Goal: Task Accomplishment & Management: Manage account settings

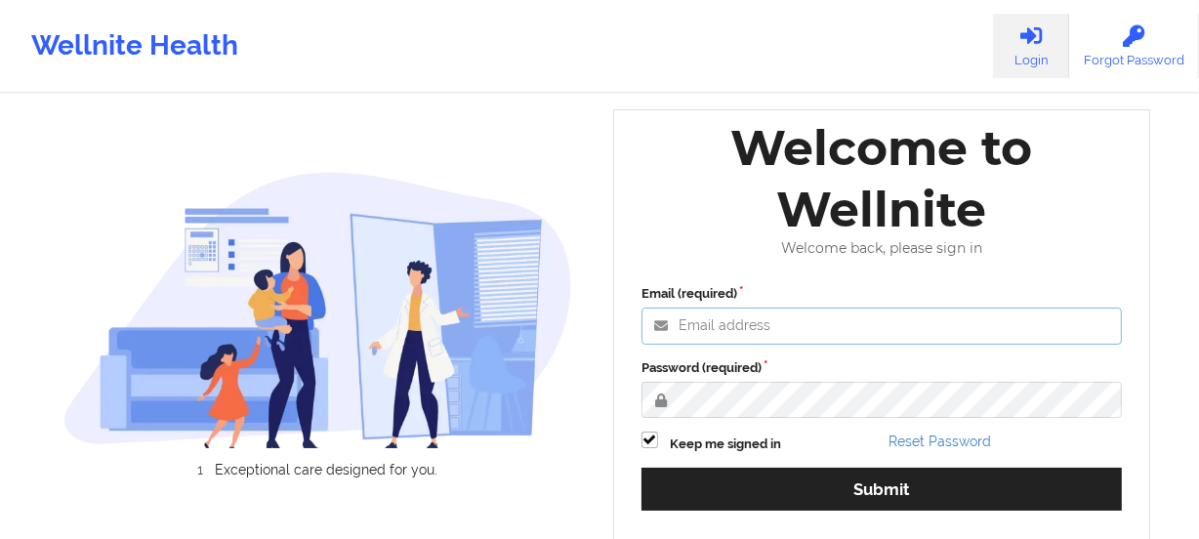
type input "[PERSON_NAME][EMAIL_ADDRESS][DOMAIN_NAME]"
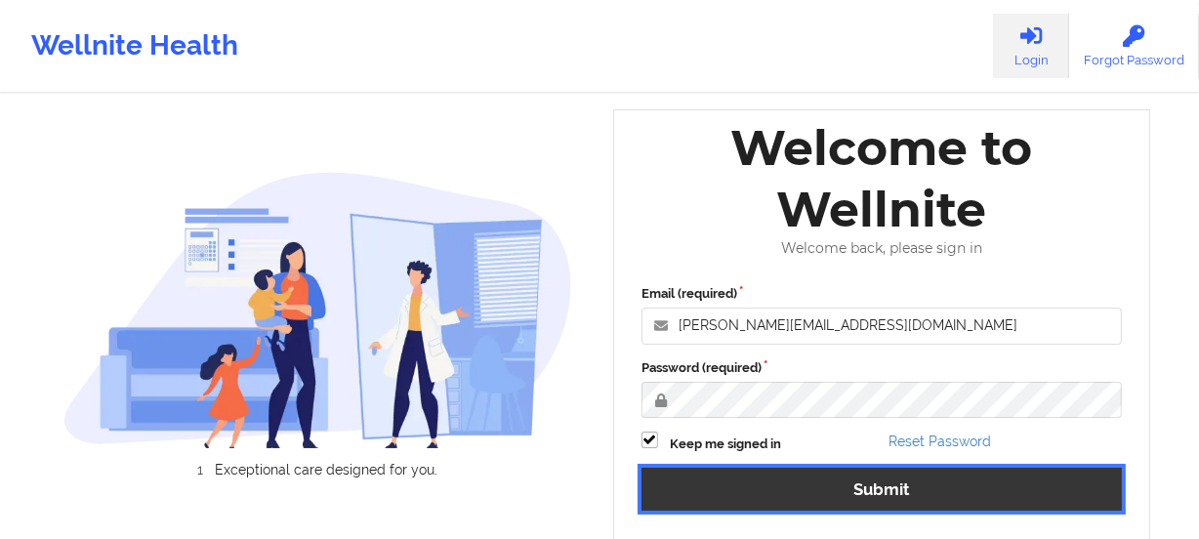
click at [886, 475] on button "Submit" at bounding box center [881, 489] width 480 height 42
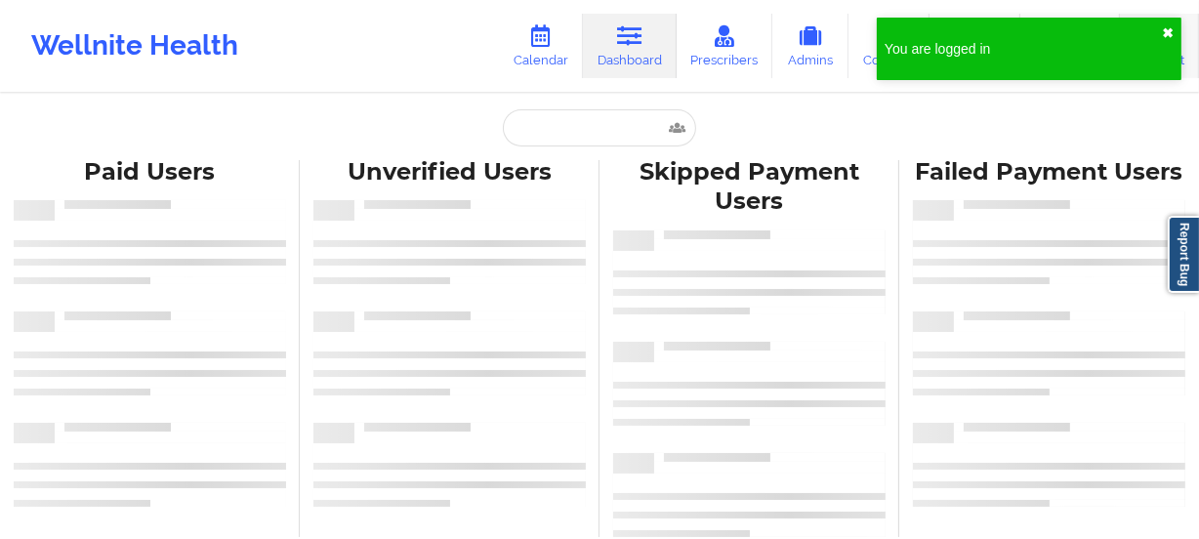
click at [1172, 27] on button "✖︎" at bounding box center [1168, 33] width 12 height 16
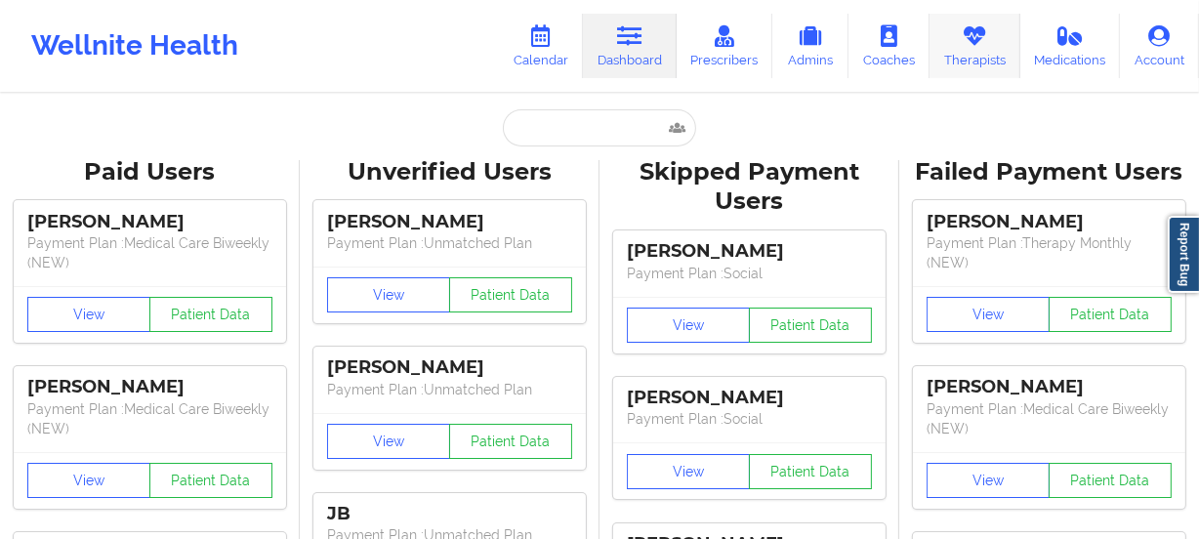
click at [975, 56] on link "Therapists" at bounding box center [974, 46] width 91 height 64
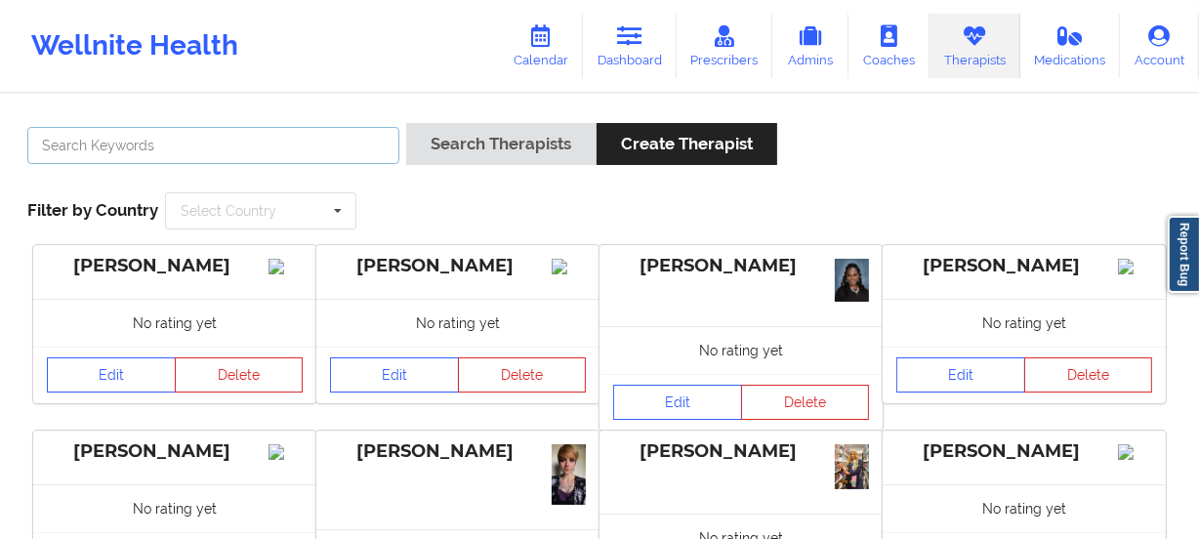
click at [315, 148] on input "text" at bounding box center [213, 145] width 372 height 37
paste input "[PERSON_NAME]"
type input "[PERSON_NAME]"
click at [402, 144] on div "[PERSON_NAME]" at bounding box center [214, 151] width 386 height 56
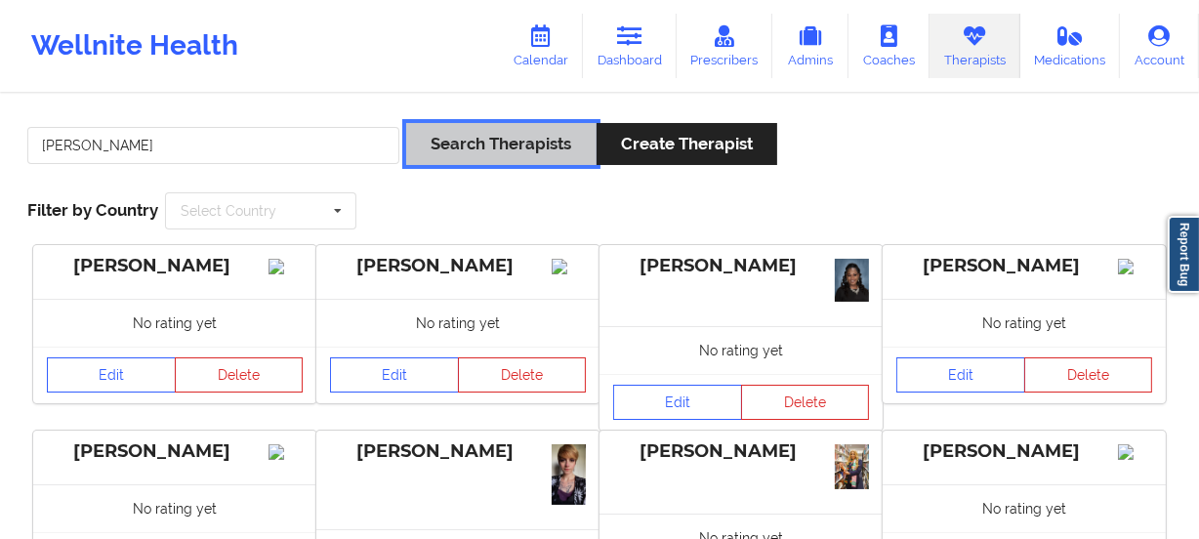
click at [495, 147] on button "Search Therapists" at bounding box center [500, 144] width 189 height 42
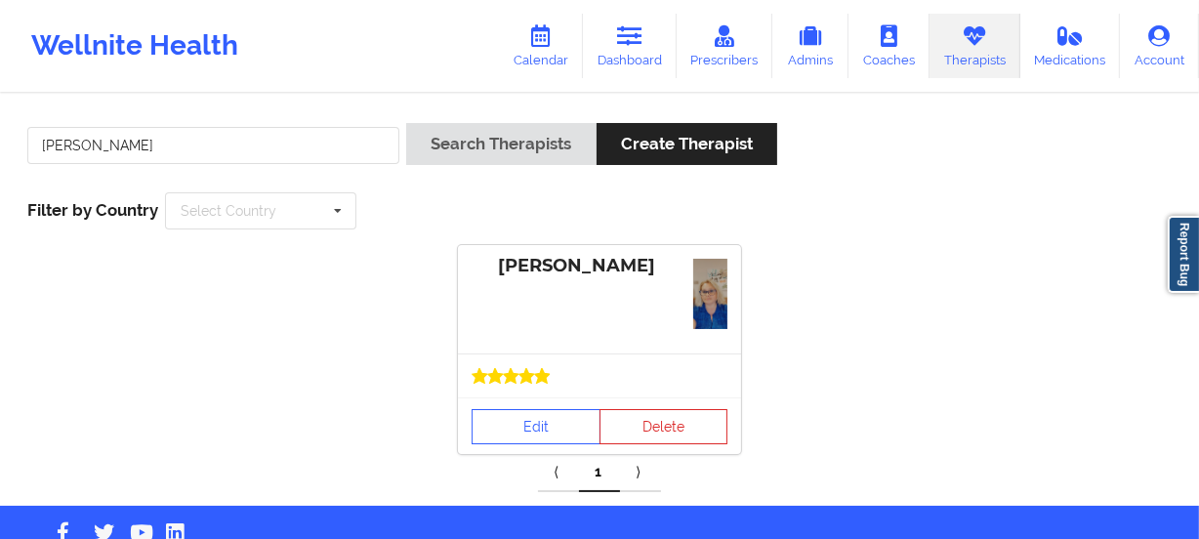
click at [524, 360] on div at bounding box center [599, 375] width 283 height 44
click at [541, 429] on link "Edit" at bounding box center [536, 426] width 129 height 35
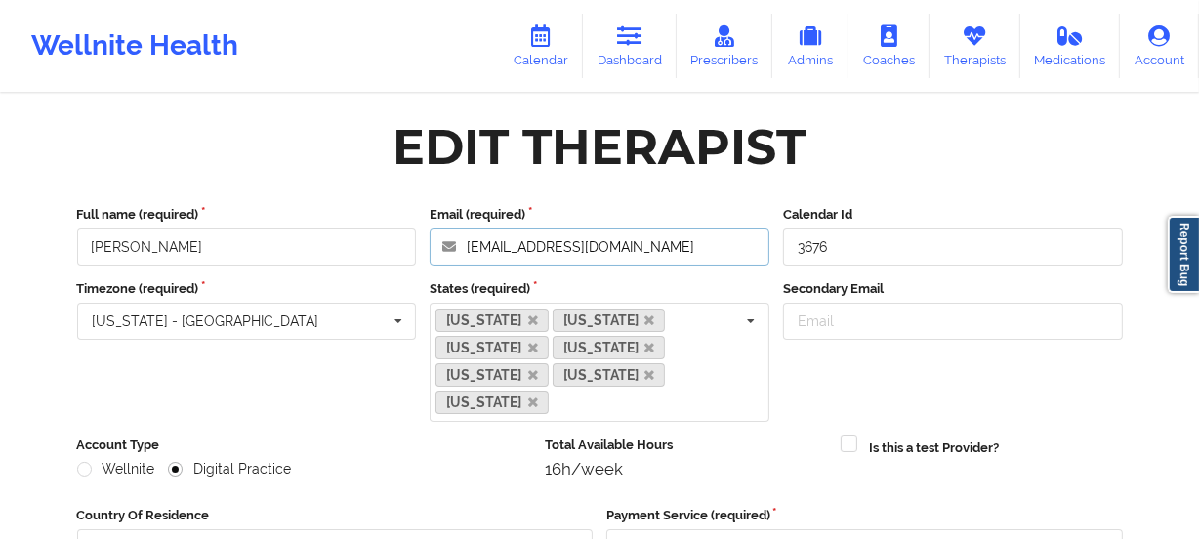
drag, startPoint x: 605, startPoint y: 248, endPoint x: 319, endPoint y: 239, distance: 286.2
click at [319, 239] on div "Full name (required) [PERSON_NAME] Email (required) [EMAIL_ADDRESS][DOMAIN_NAME…" at bounding box center [599, 235] width 1059 height 61
click at [955, 59] on link "Therapists" at bounding box center [974, 46] width 91 height 64
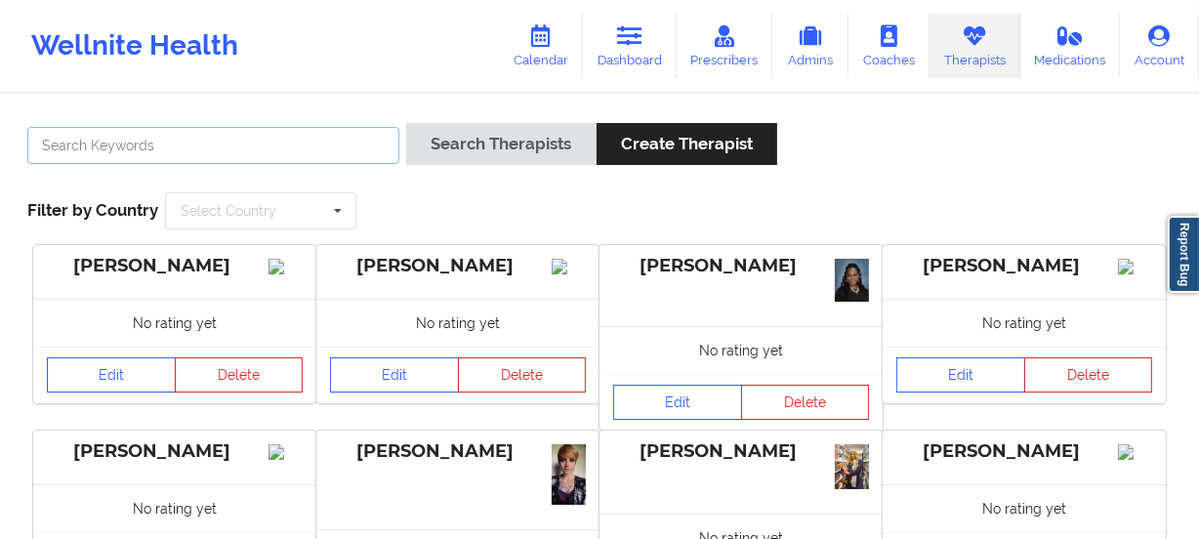
click at [316, 148] on input "text" at bounding box center [213, 145] width 372 height 37
paste input "[US_STATE][PERSON_NAME]"
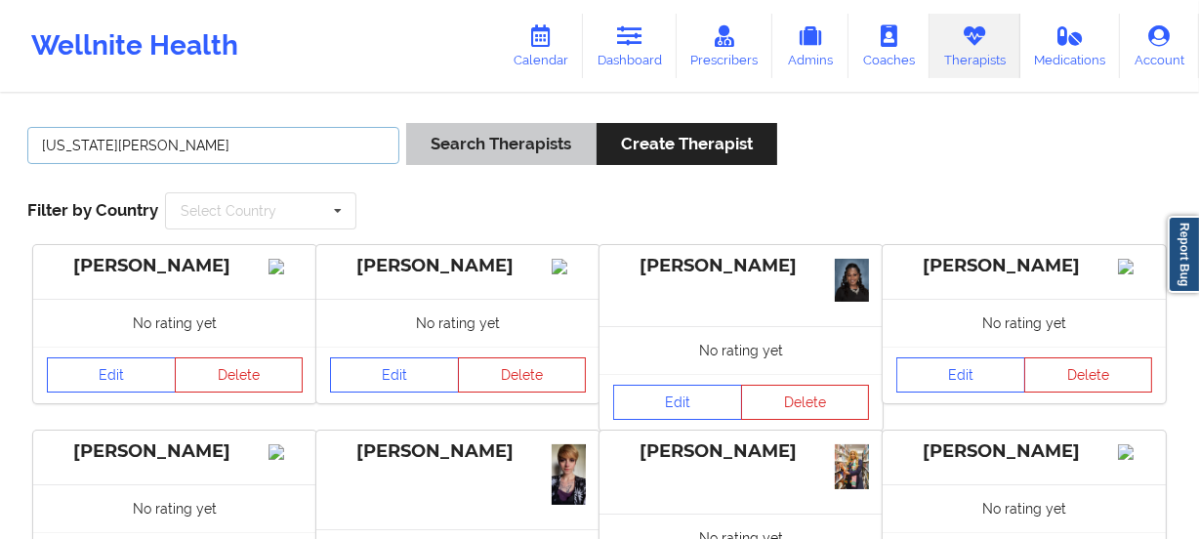
type input "[US_STATE][PERSON_NAME]"
click at [468, 144] on button "Search Therapists" at bounding box center [500, 144] width 189 height 42
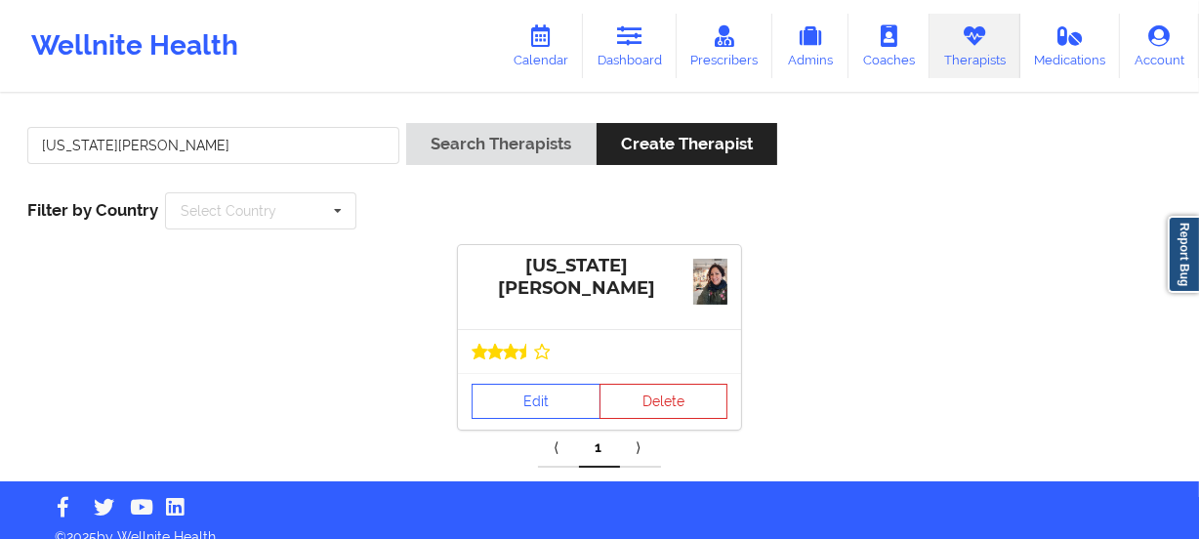
click at [554, 366] on div at bounding box center [599, 351] width 283 height 44
click at [543, 395] on link "Edit" at bounding box center [536, 401] width 129 height 35
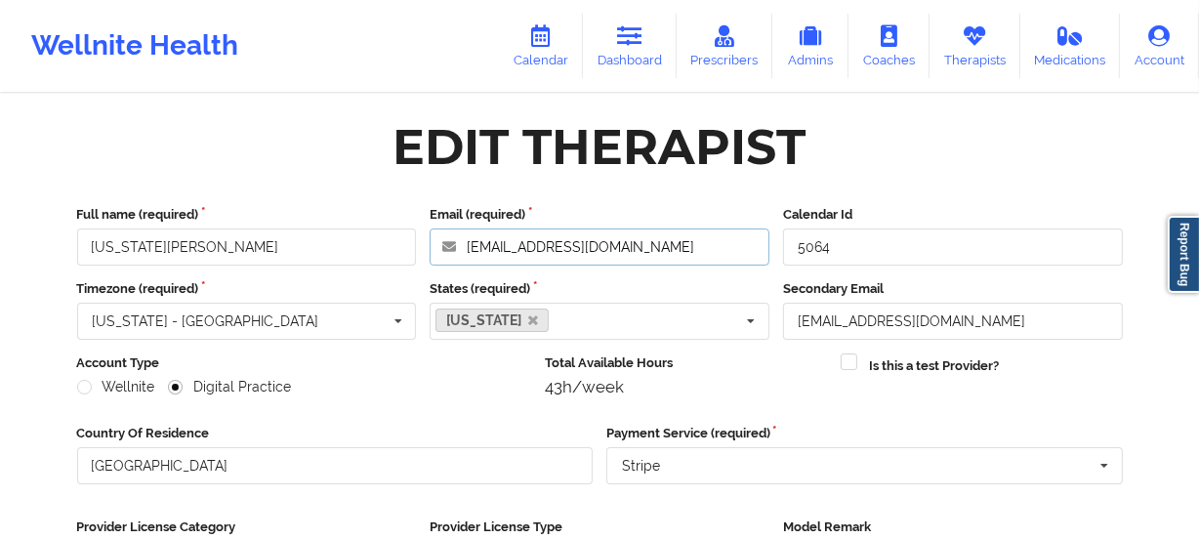
drag, startPoint x: 368, startPoint y: 221, endPoint x: 292, endPoint y: 221, distance: 76.2
click at [292, 221] on div "Full name (required) [US_STATE][PERSON_NAME] Email (required) [EMAIL_ADDRESS][D…" at bounding box center [599, 235] width 1059 height 61
click at [986, 53] on link "Therapists" at bounding box center [974, 46] width 91 height 64
drag, startPoint x: 986, startPoint y: 53, endPoint x: 830, endPoint y: 86, distance: 159.7
click at [986, 53] on link "Therapists" at bounding box center [974, 46] width 91 height 64
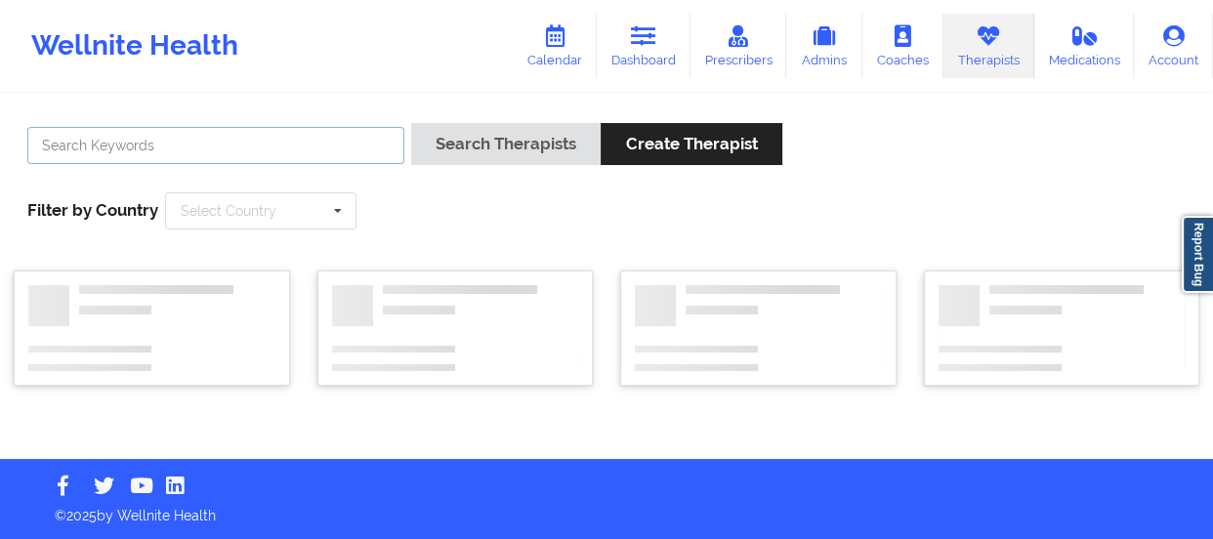
click at [334, 144] on input "text" at bounding box center [215, 145] width 377 height 37
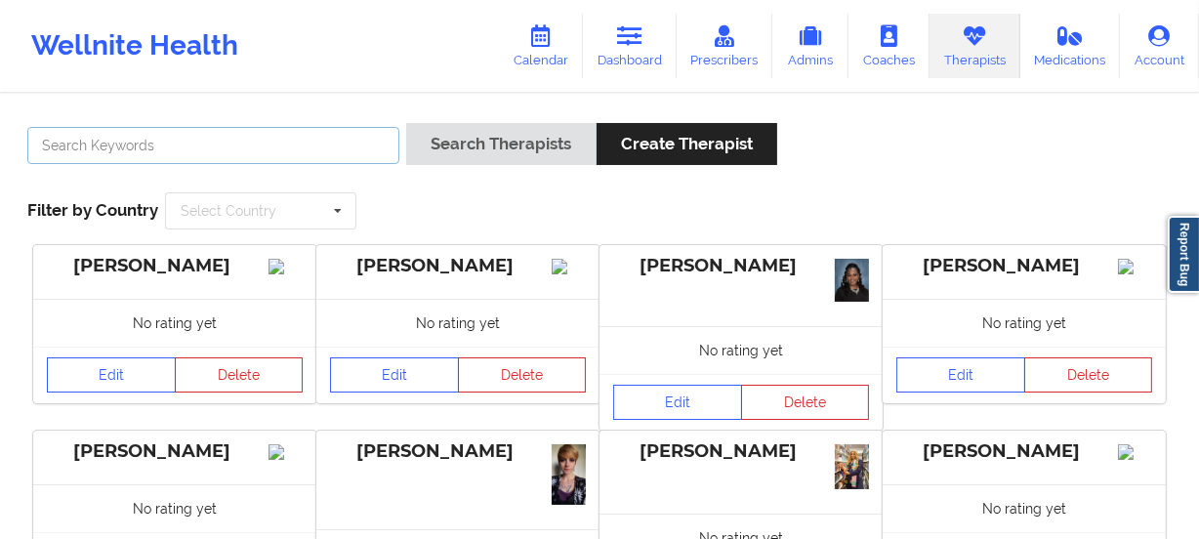
paste input "[PERSON_NAME]"
type input "[PERSON_NAME]"
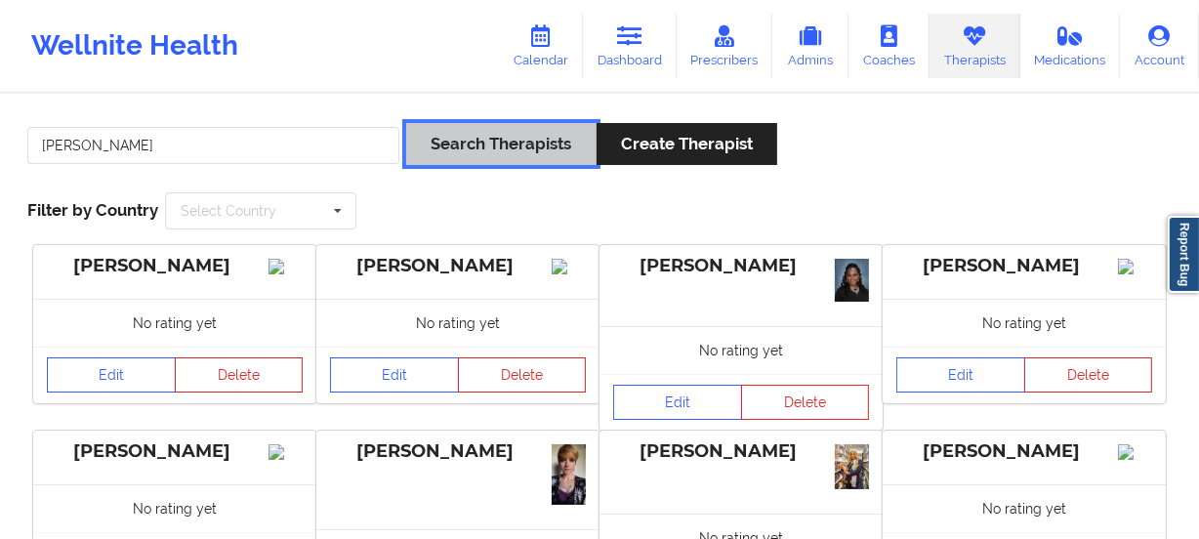
click at [442, 134] on button "Search Therapists" at bounding box center [500, 144] width 189 height 42
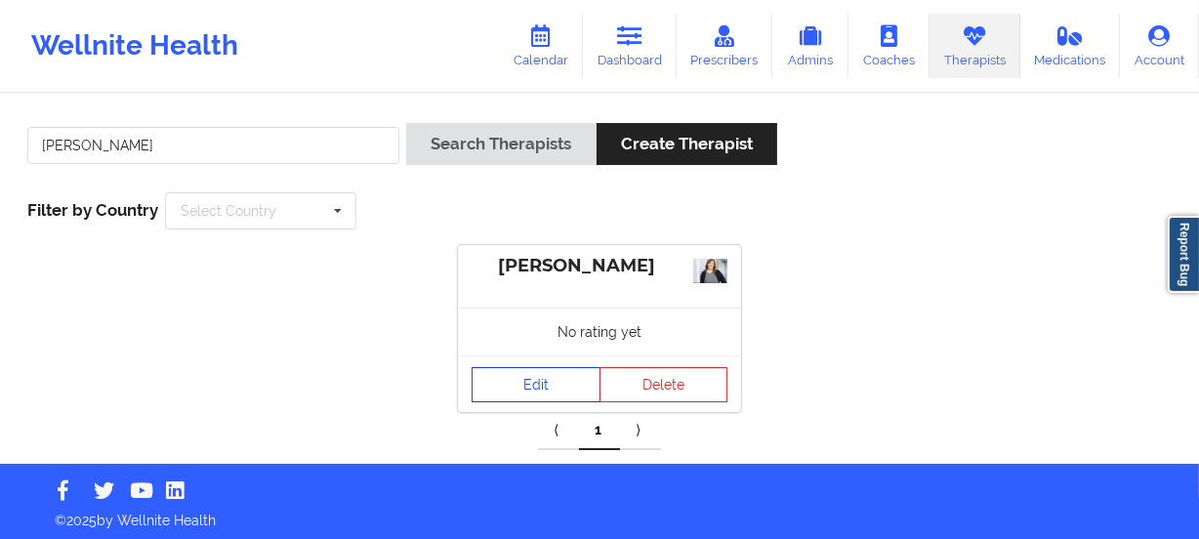
click at [557, 367] on link "Edit" at bounding box center [536, 384] width 129 height 35
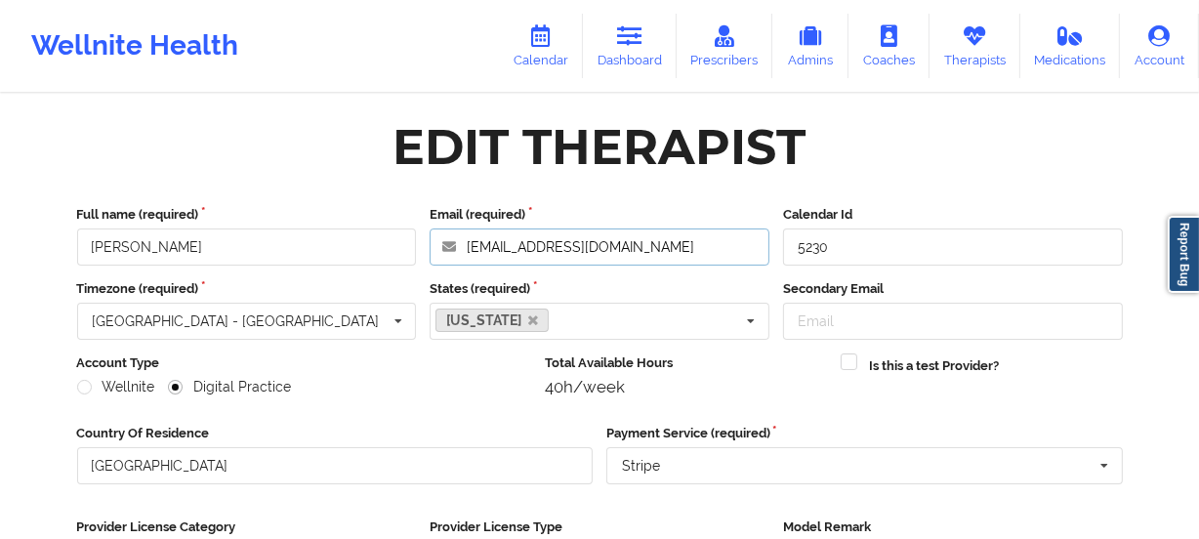
drag, startPoint x: 687, startPoint y: 244, endPoint x: 465, endPoint y: 233, distance: 222.9
click at [465, 233] on input "[EMAIL_ADDRESS][DOMAIN_NAME]" at bounding box center [600, 246] width 340 height 37
click at [975, 58] on link "Therapists" at bounding box center [974, 46] width 91 height 64
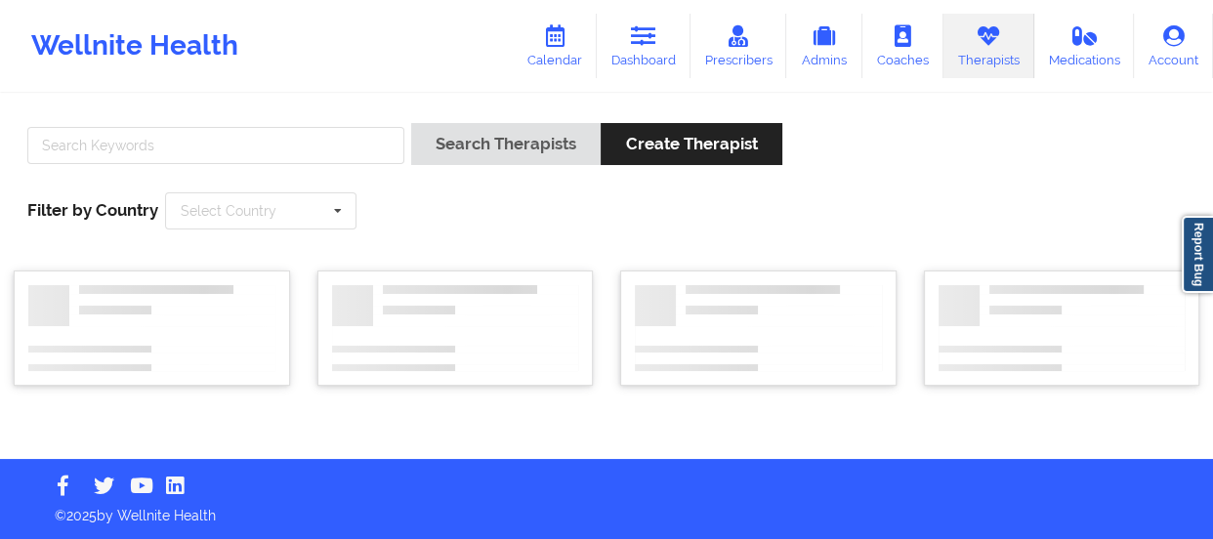
click at [340, 165] on div at bounding box center [216, 151] width 391 height 56
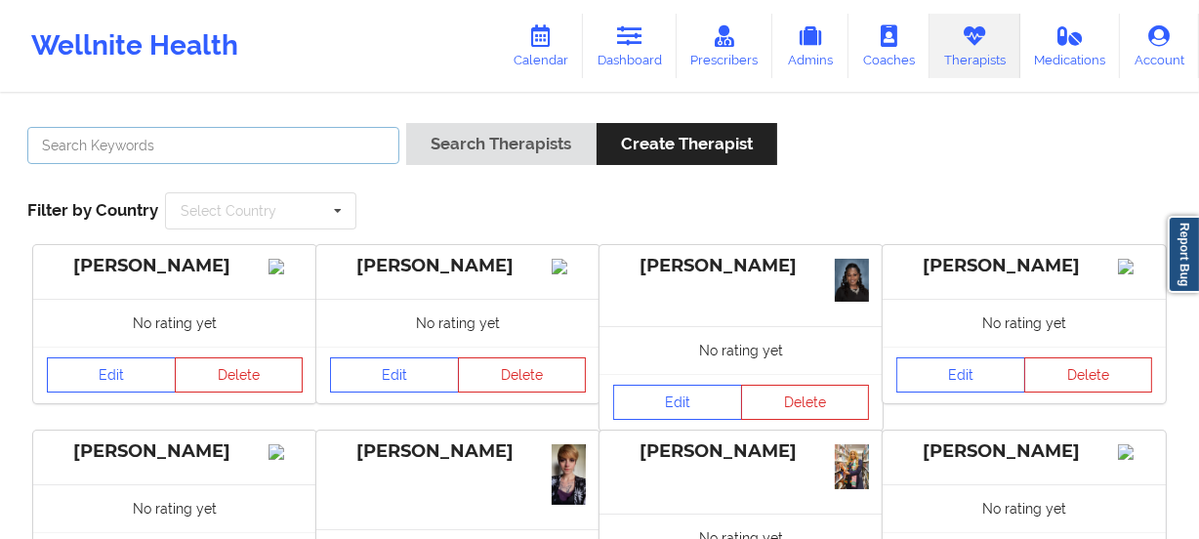
click at [353, 148] on input "text" at bounding box center [213, 145] width 372 height 37
paste input "[PERSON_NAME]"
type input "[PERSON_NAME]"
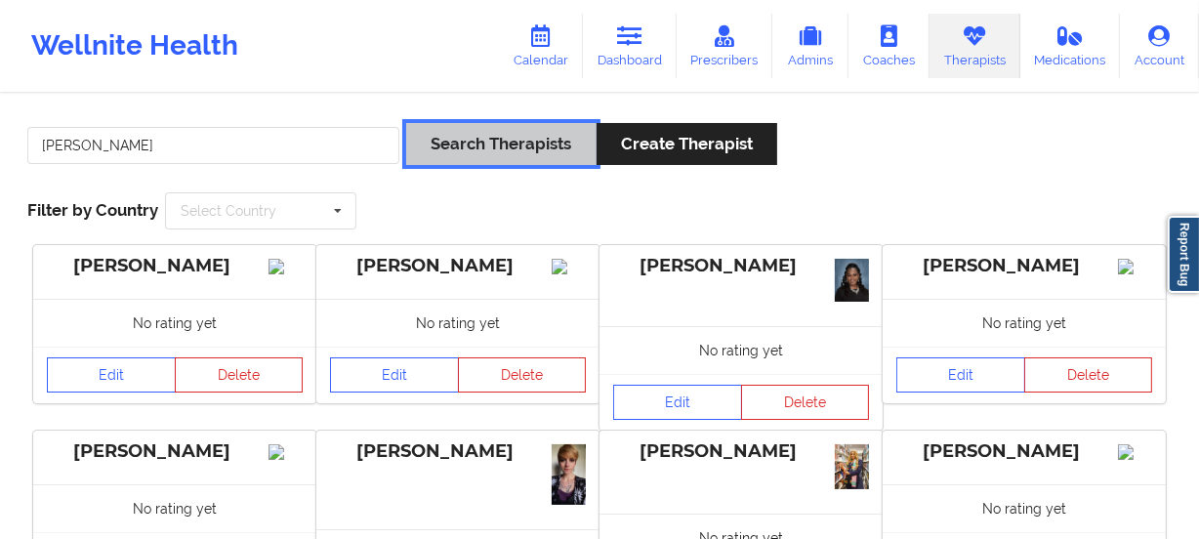
click at [507, 146] on button "Search Therapists" at bounding box center [500, 144] width 189 height 42
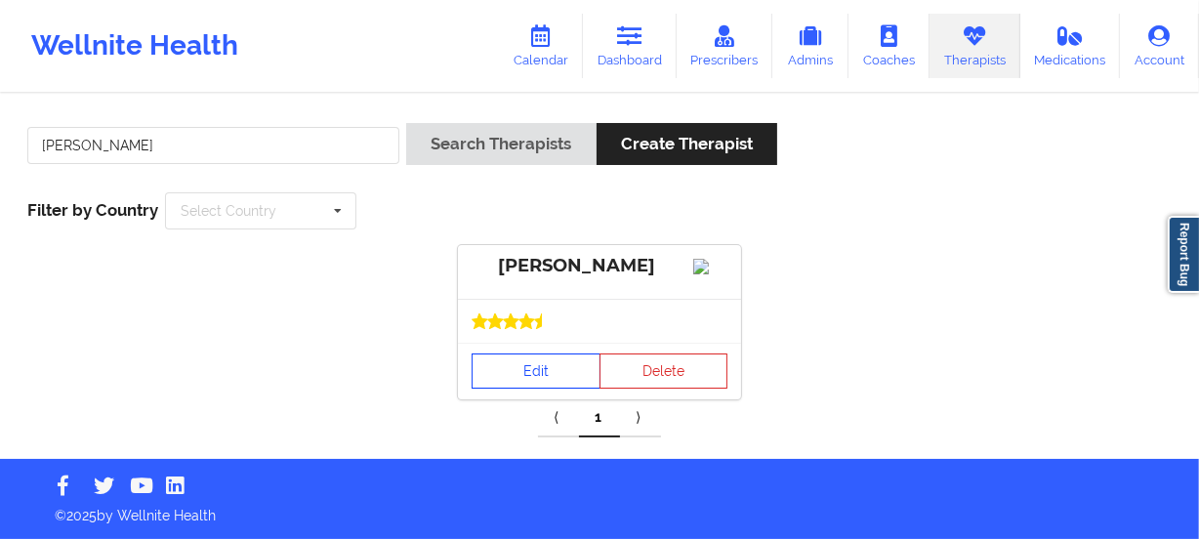
click at [551, 378] on link "Edit" at bounding box center [536, 370] width 129 height 35
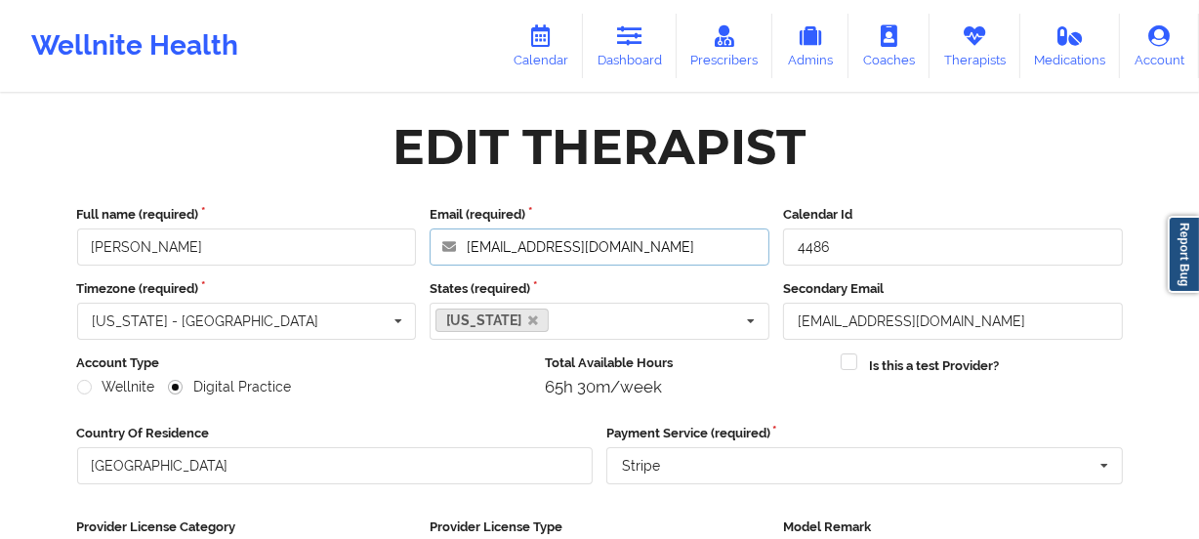
drag, startPoint x: 649, startPoint y: 252, endPoint x: 303, endPoint y: 214, distance: 348.7
click at [304, 214] on div "Full name (required) [PERSON_NAME] Email (required) [EMAIL_ADDRESS][DOMAIN_NAME…" at bounding box center [599, 235] width 1059 height 61
click at [656, 51] on link "Dashboard" at bounding box center [630, 46] width 94 height 64
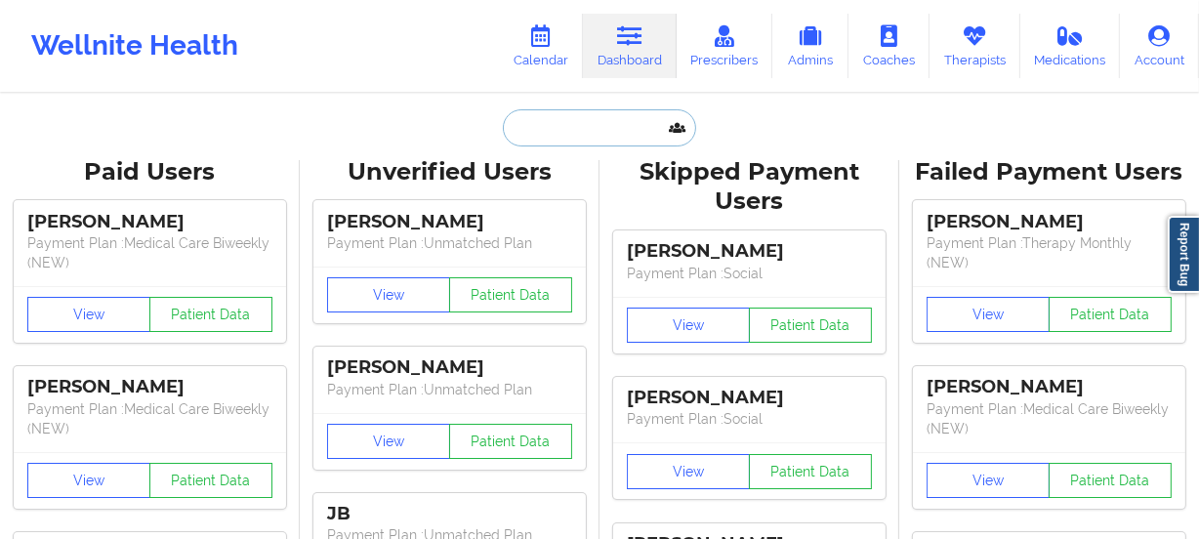
click at [557, 138] on input "text" at bounding box center [599, 127] width 193 height 37
paste input "[EMAIL_ADDRESS][DOMAIN_NAME]"
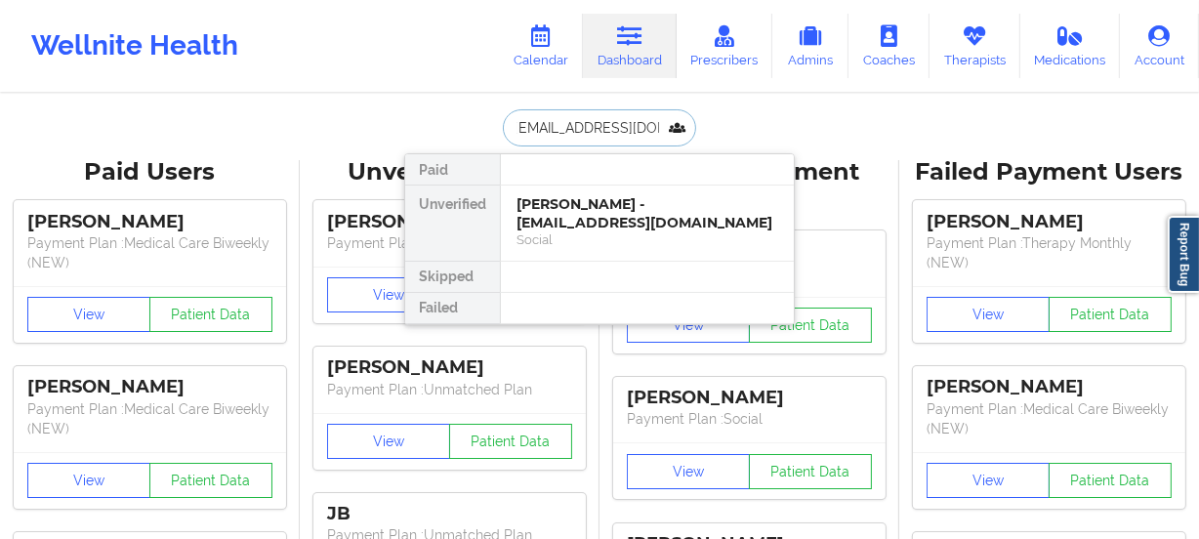
type input "[EMAIL_ADDRESS][DOMAIN_NAME]"
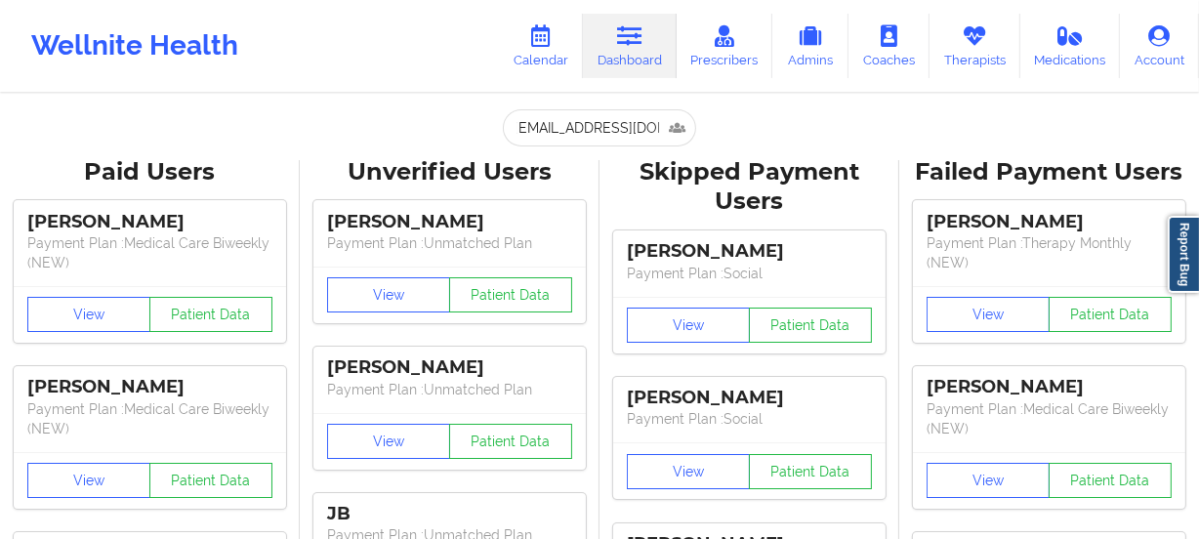
scroll to position [0, 0]
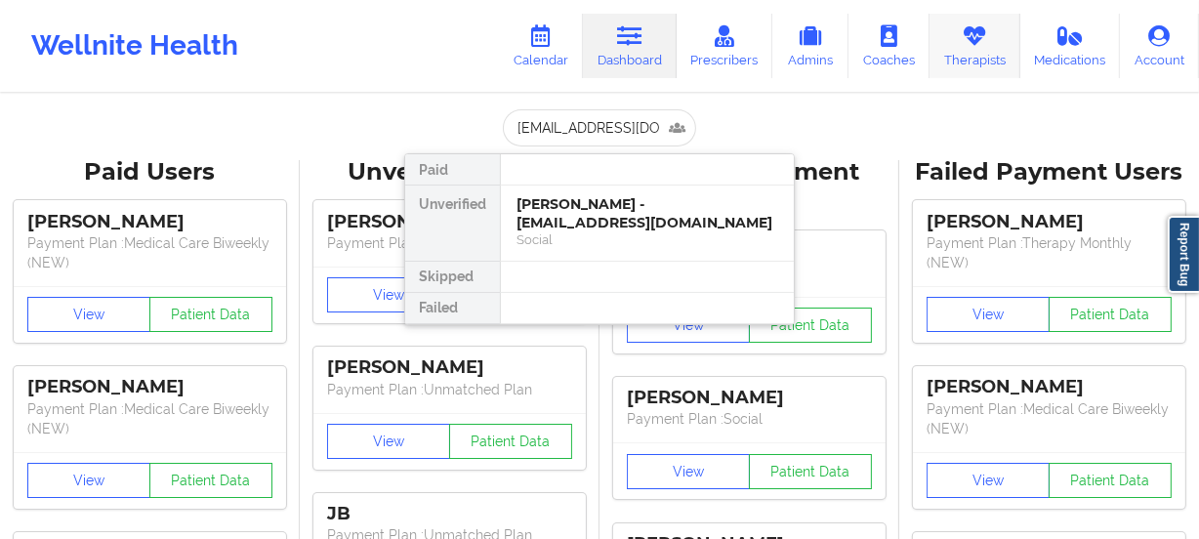
click at [938, 43] on link "Therapists" at bounding box center [974, 46] width 91 height 64
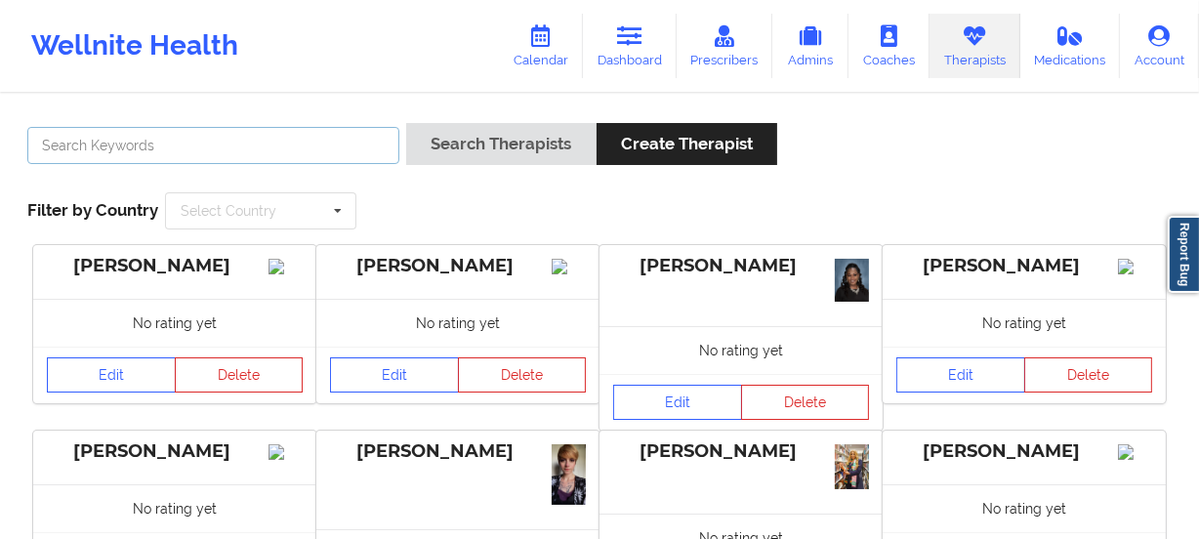
click at [322, 147] on input "text" at bounding box center [213, 145] width 372 height 37
paste input "[PERSON_NAME]"
type input "[PERSON_NAME]"
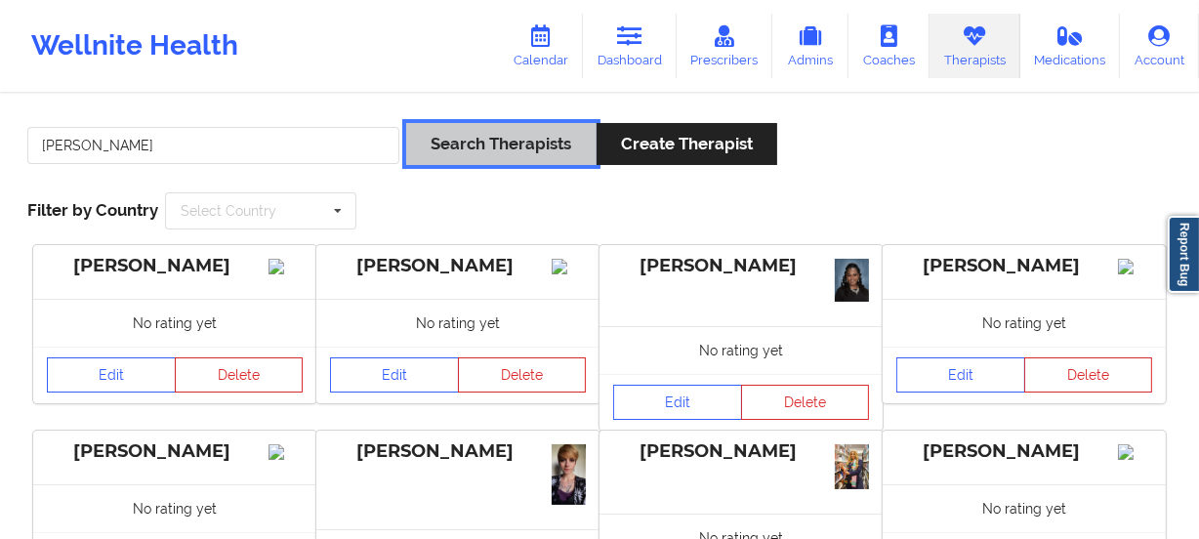
click at [449, 156] on button "Search Therapists" at bounding box center [500, 144] width 189 height 42
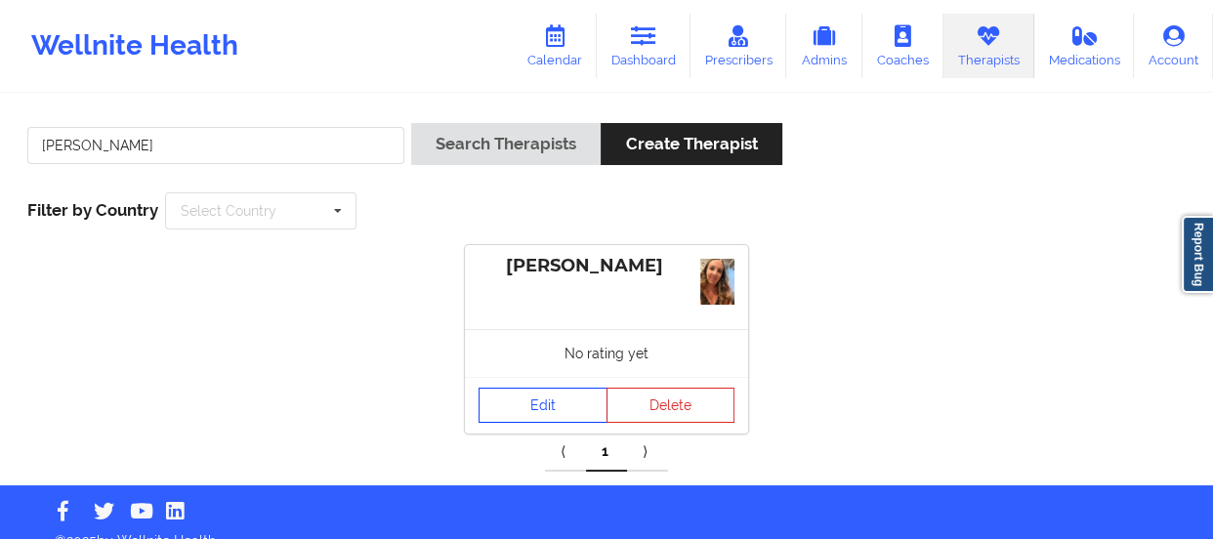
click at [545, 388] on link "Edit" at bounding box center [542, 405] width 129 height 35
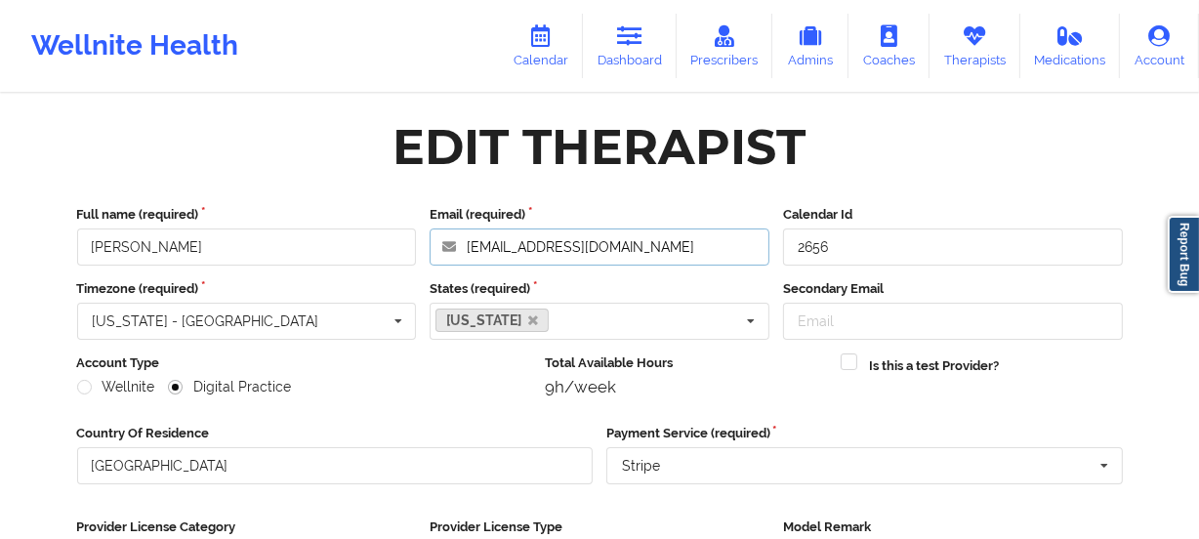
drag, startPoint x: 621, startPoint y: 246, endPoint x: 330, endPoint y: 227, distance: 291.5
click at [330, 227] on div "Full name (required) [PERSON_NAME] Email (required) [EMAIL_ADDRESS][DOMAIN_NAME…" at bounding box center [599, 235] width 1059 height 61
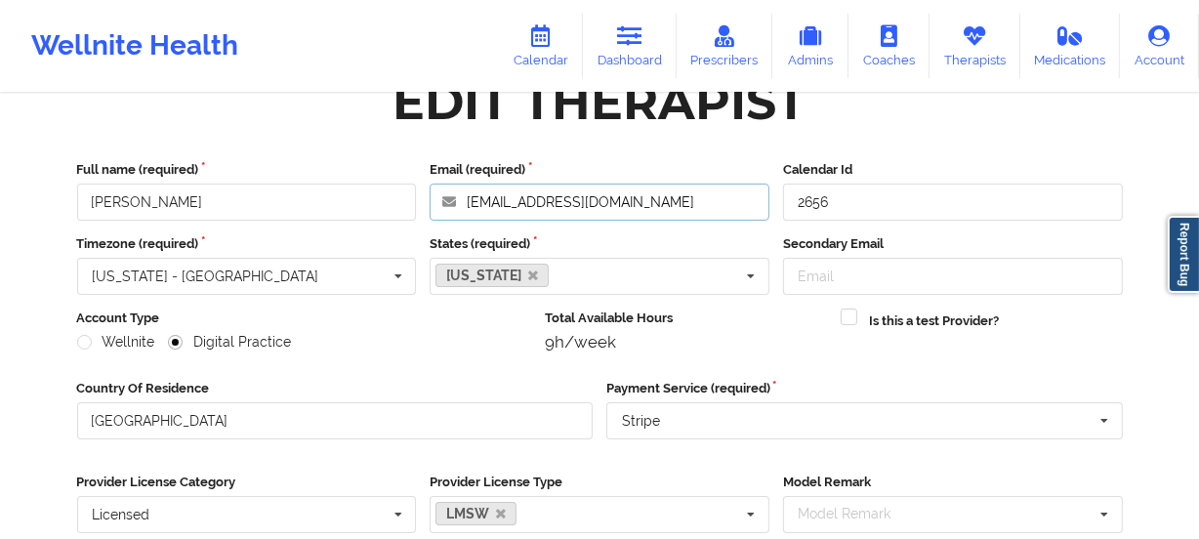
scroll to position [88, 0]
